Goal: Understand process/instructions: Learn how to perform a task or action

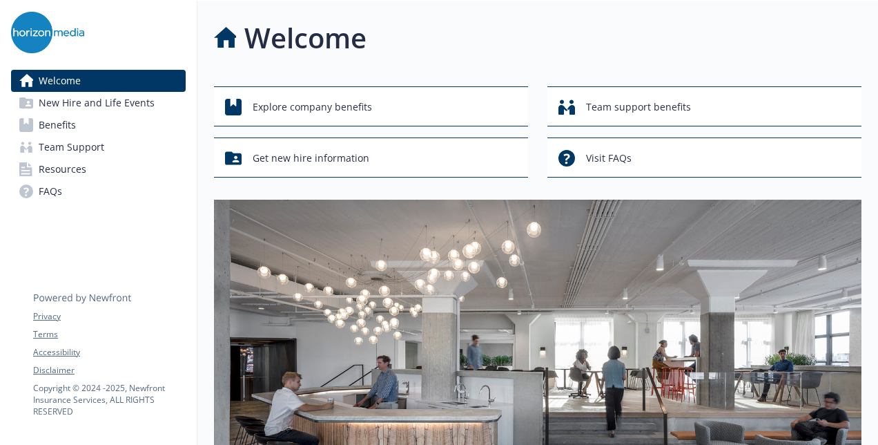
click at [68, 125] on span "Benefits" at bounding box center [57, 125] width 37 height 22
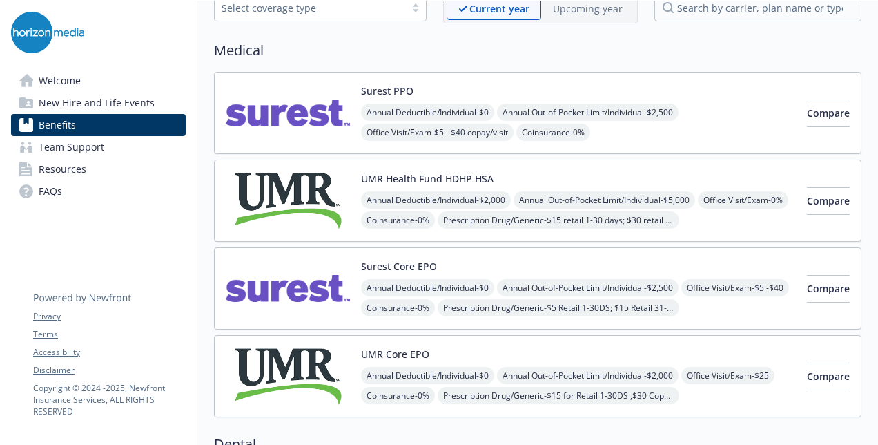
scroll to position [82, 0]
click at [56, 182] on span "FAQs" at bounding box center [50, 191] width 23 height 22
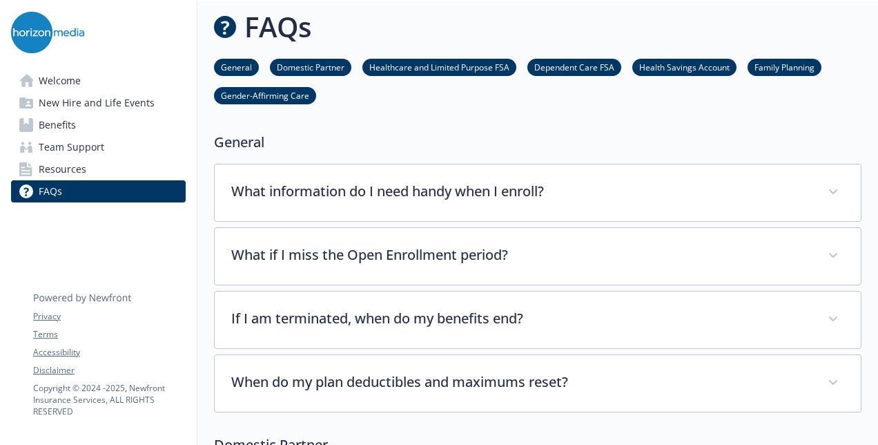
scroll to position [82, 0]
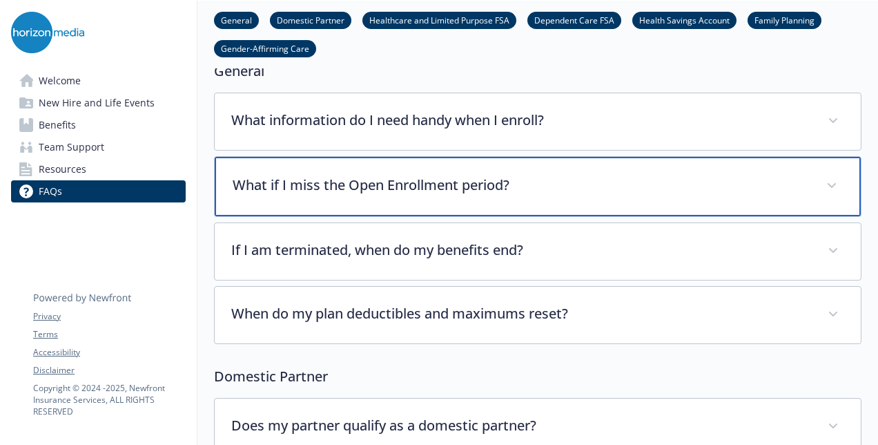
click at [358, 171] on div "What if I miss the Open Enrollment period?" at bounding box center [538, 186] width 646 height 59
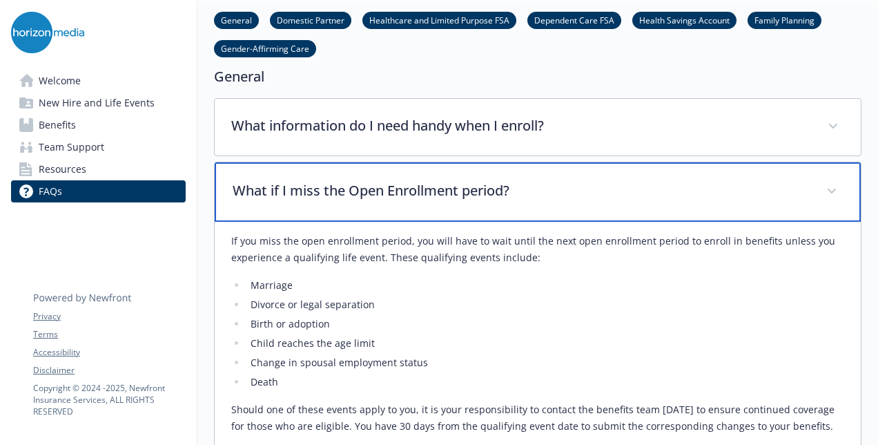
scroll to position [76, 0]
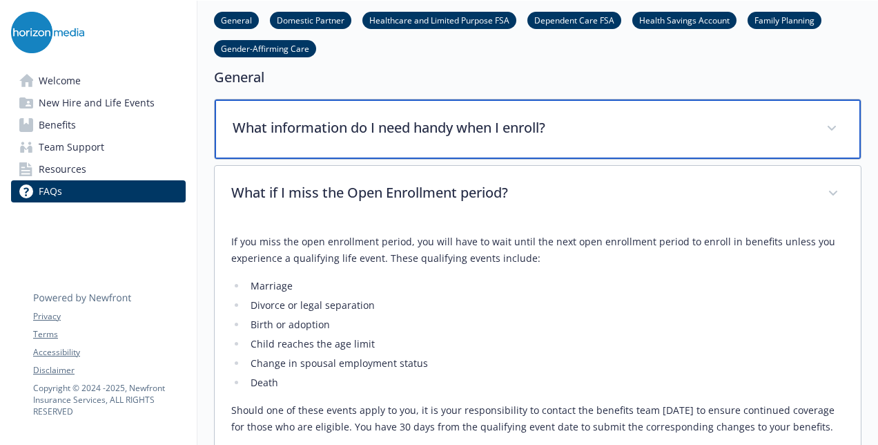
click at [383, 112] on div "What information do I need handy when I enroll?" at bounding box center [538, 128] width 646 height 59
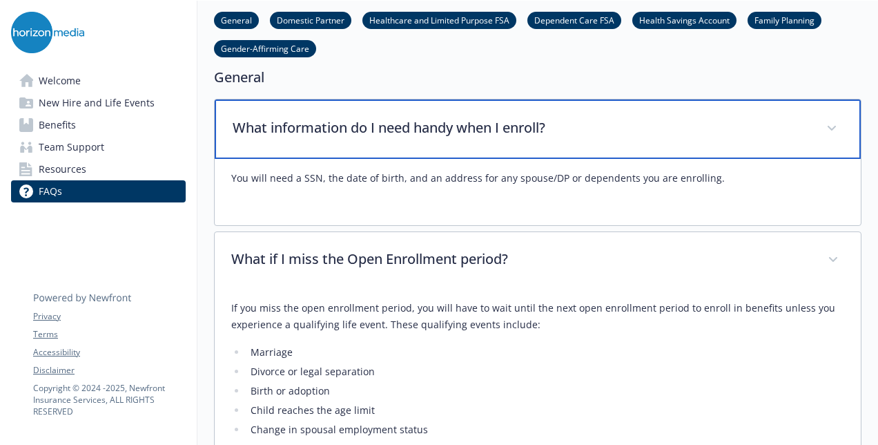
click at [382, 112] on div "What information do I need handy when I enroll?" at bounding box center [538, 128] width 646 height 59
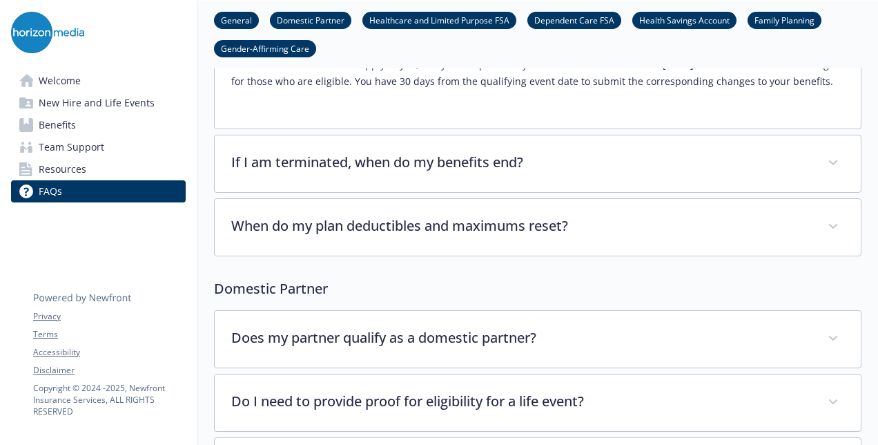
scroll to position [421, 0]
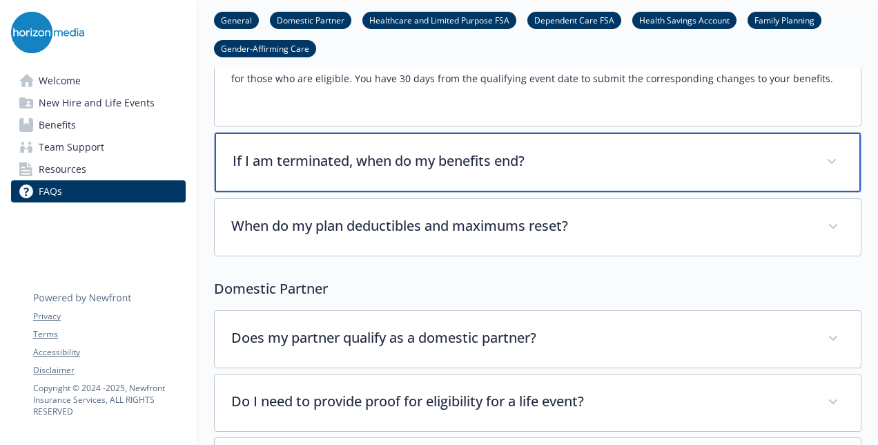
drag, startPoint x: 409, startPoint y: 191, endPoint x: 407, endPoint y: 142, distance: 48.3
click at [407, 142] on div "What information do I need handy when I enroll? You will need a SSN, the date o…" at bounding box center [538, 5] width 648 height 503
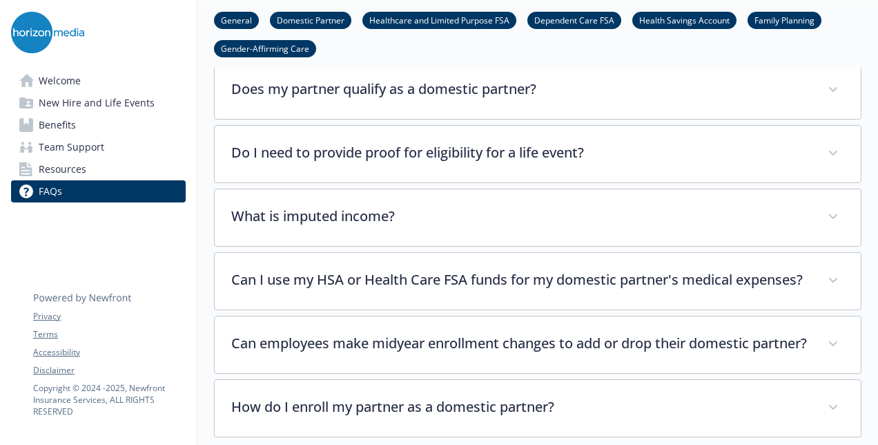
click at [52, 88] on span "Welcome" at bounding box center [60, 81] width 42 height 22
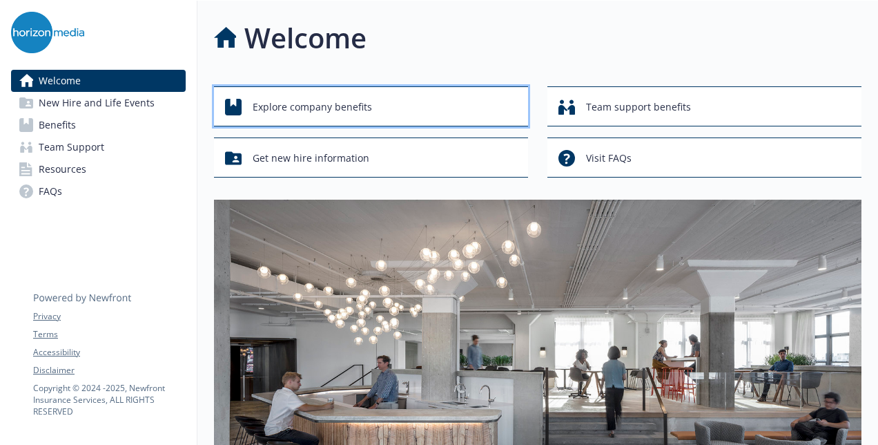
click at [457, 106] on div "Explore company benefits" at bounding box center [373, 107] width 296 height 26
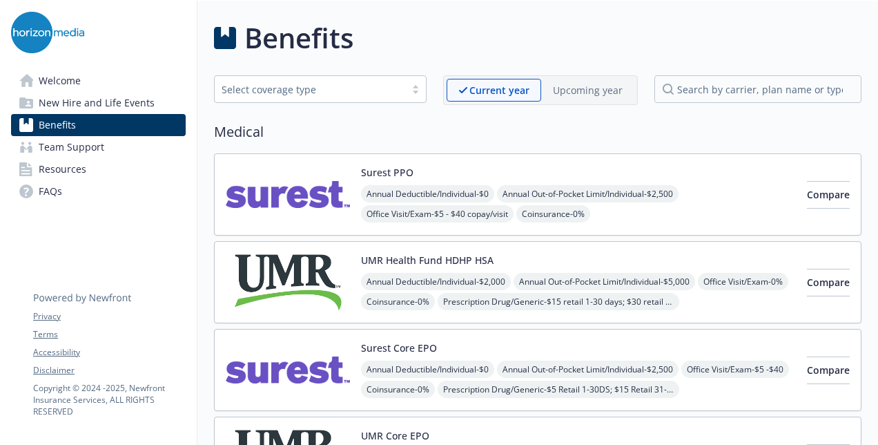
click at [55, 174] on span "Resources" at bounding box center [63, 169] width 48 height 22
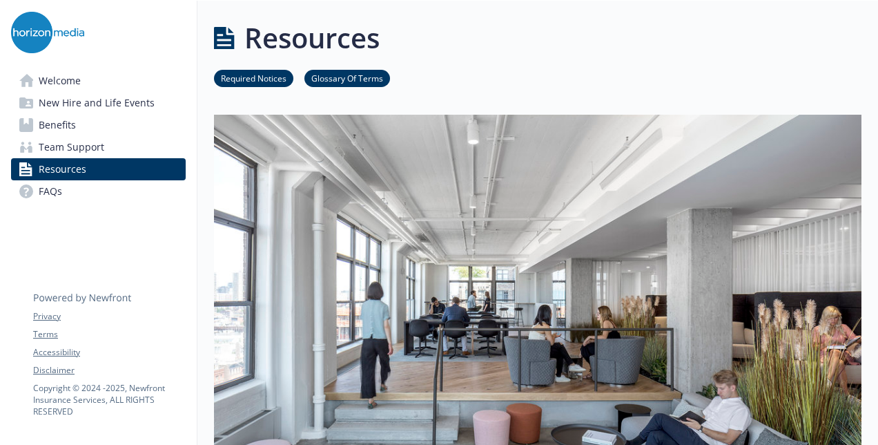
click at [84, 134] on link "Benefits" at bounding box center [98, 125] width 175 height 22
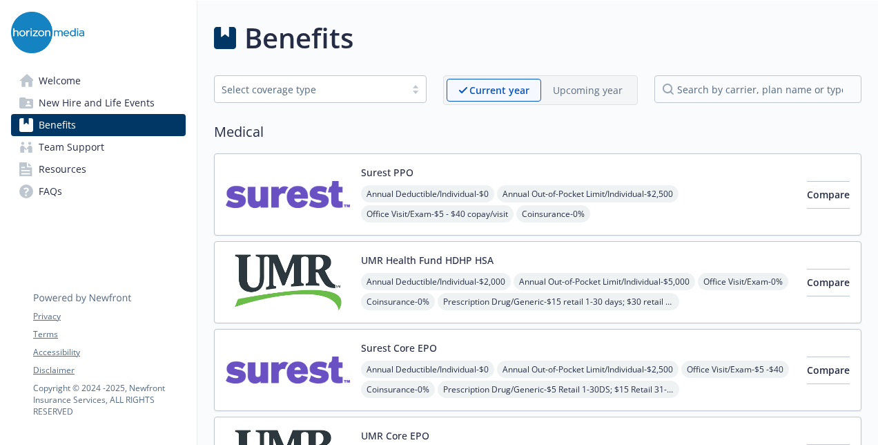
click at [81, 145] on span "Team Support" at bounding box center [72, 147] width 66 height 22
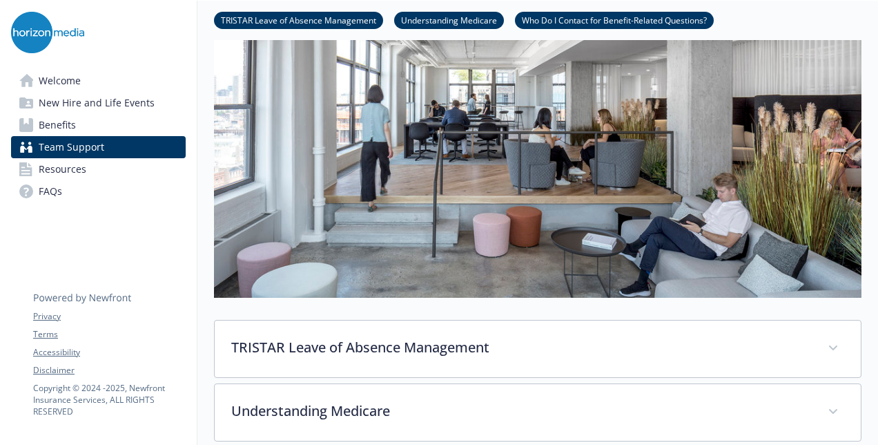
scroll to position [193, 0]
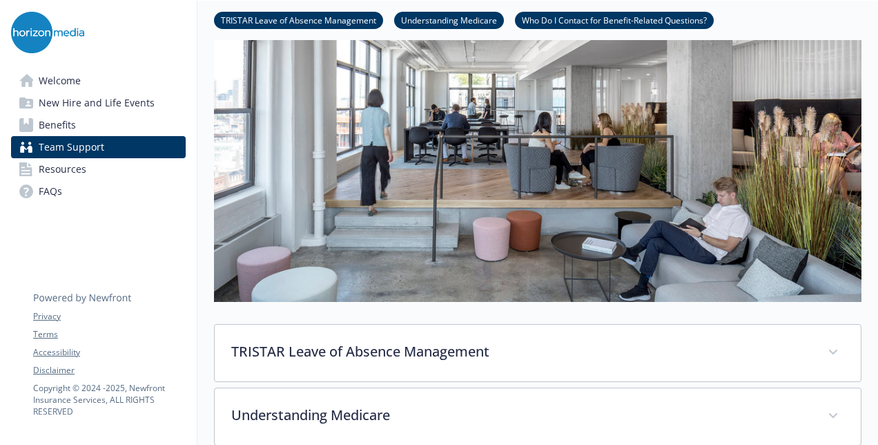
click at [69, 83] on span "Welcome" at bounding box center [60, 81] width 42 height 22
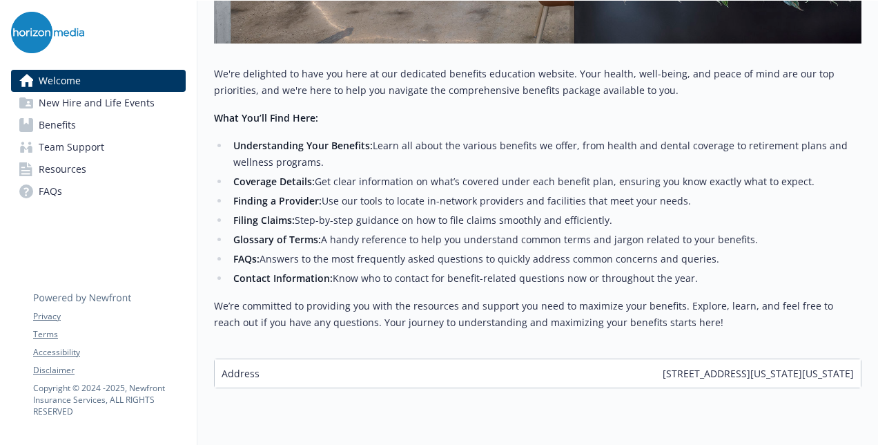
scroll to position [536, 0]
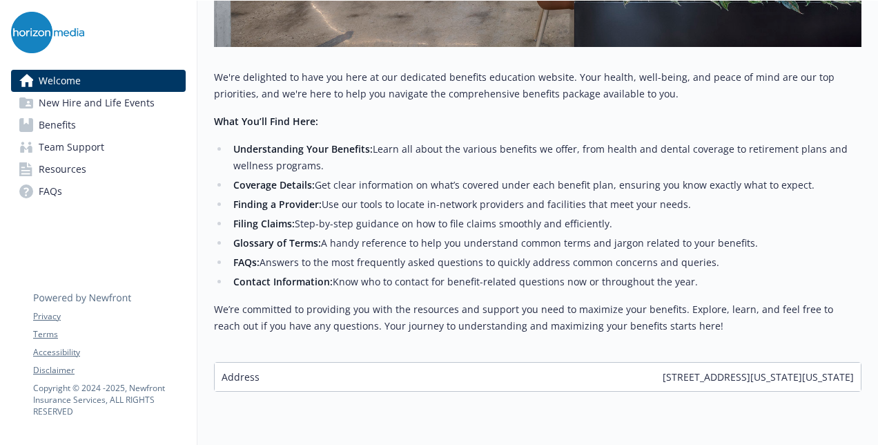
click at [93, 107] on span "New Hire and Life Events" at bounding box center [97, 103] width 116 height 22
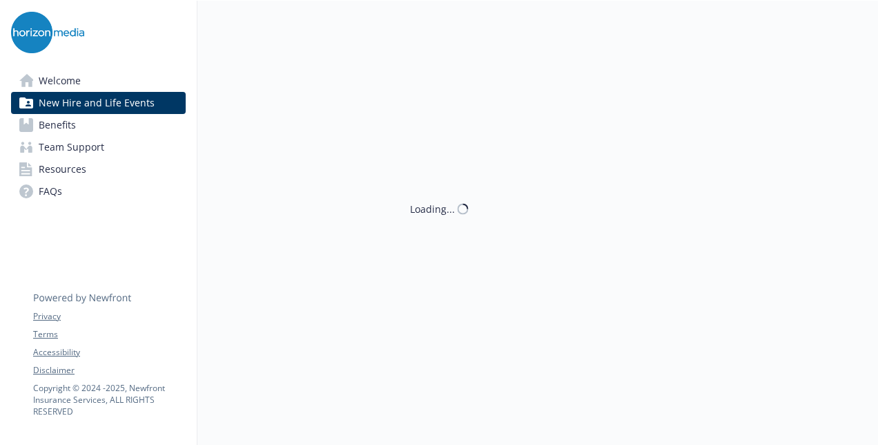
scroll to position [536, 0]
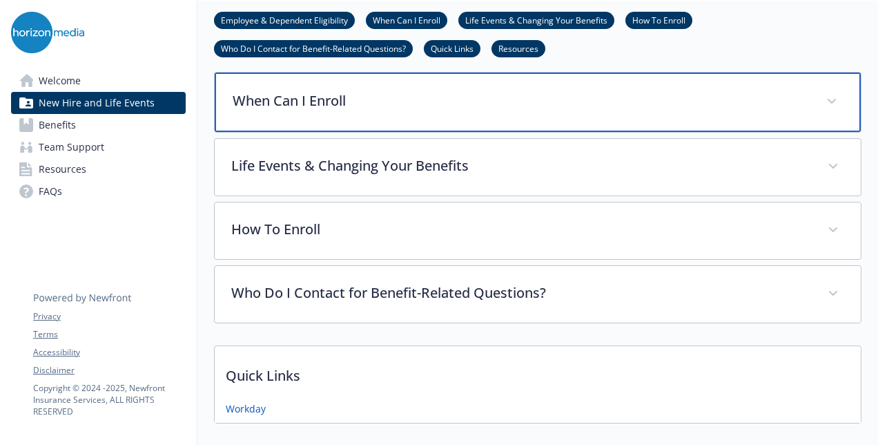
click at [309, 103] on p "When Can I Enroll" at bounding box center [521, 100] width 577 height 21
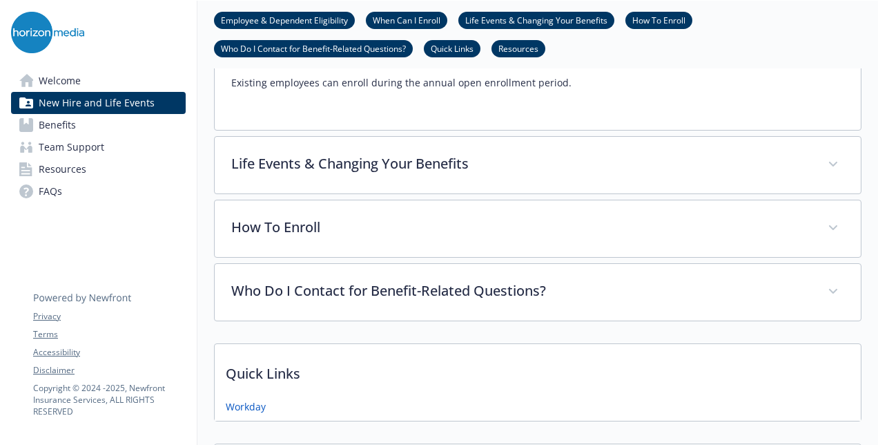
scroll to position [668, 0]
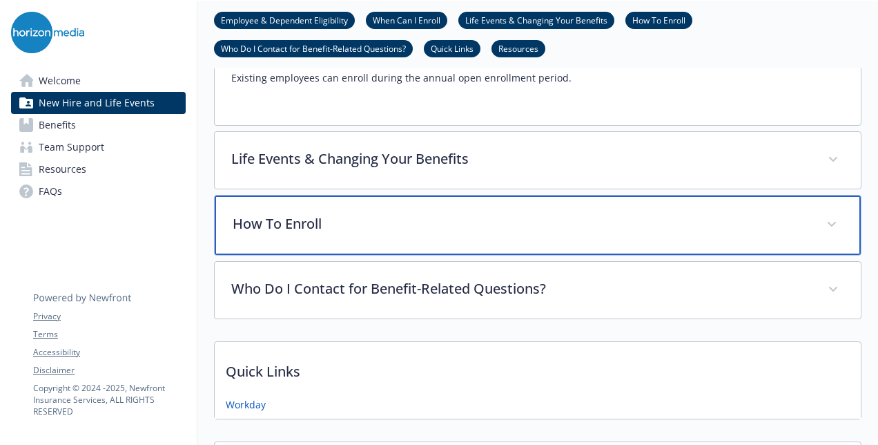
click at [301, 234] on div "How To Enroll" at bounding box center [538, 224] width 646 height 59
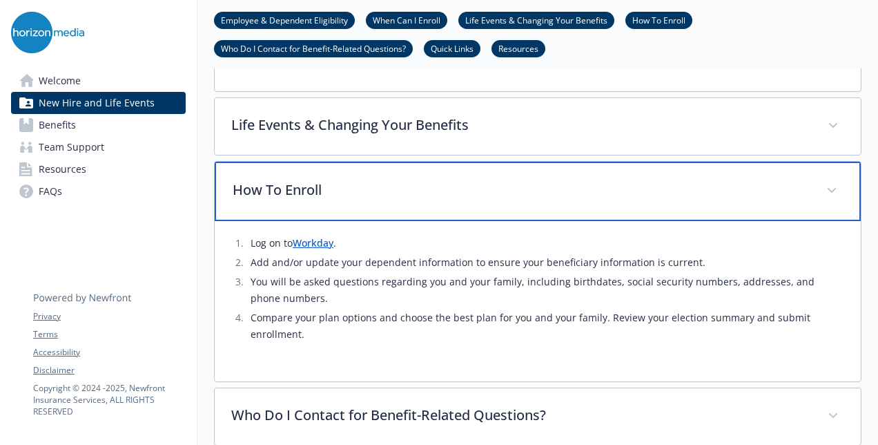
scroll to position [698, 0]
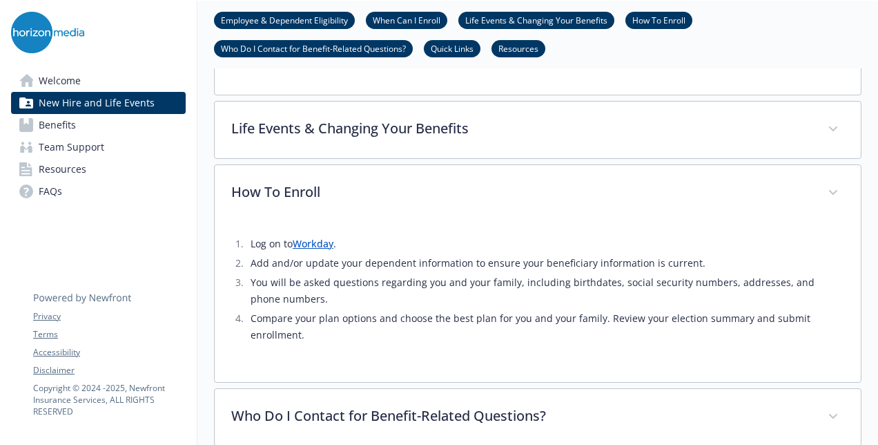
click at [316, 246] on link "Workday" at bounding box center [313, 243] width 41 height 13
